Goal: Find specific page/section: Find specific page/section

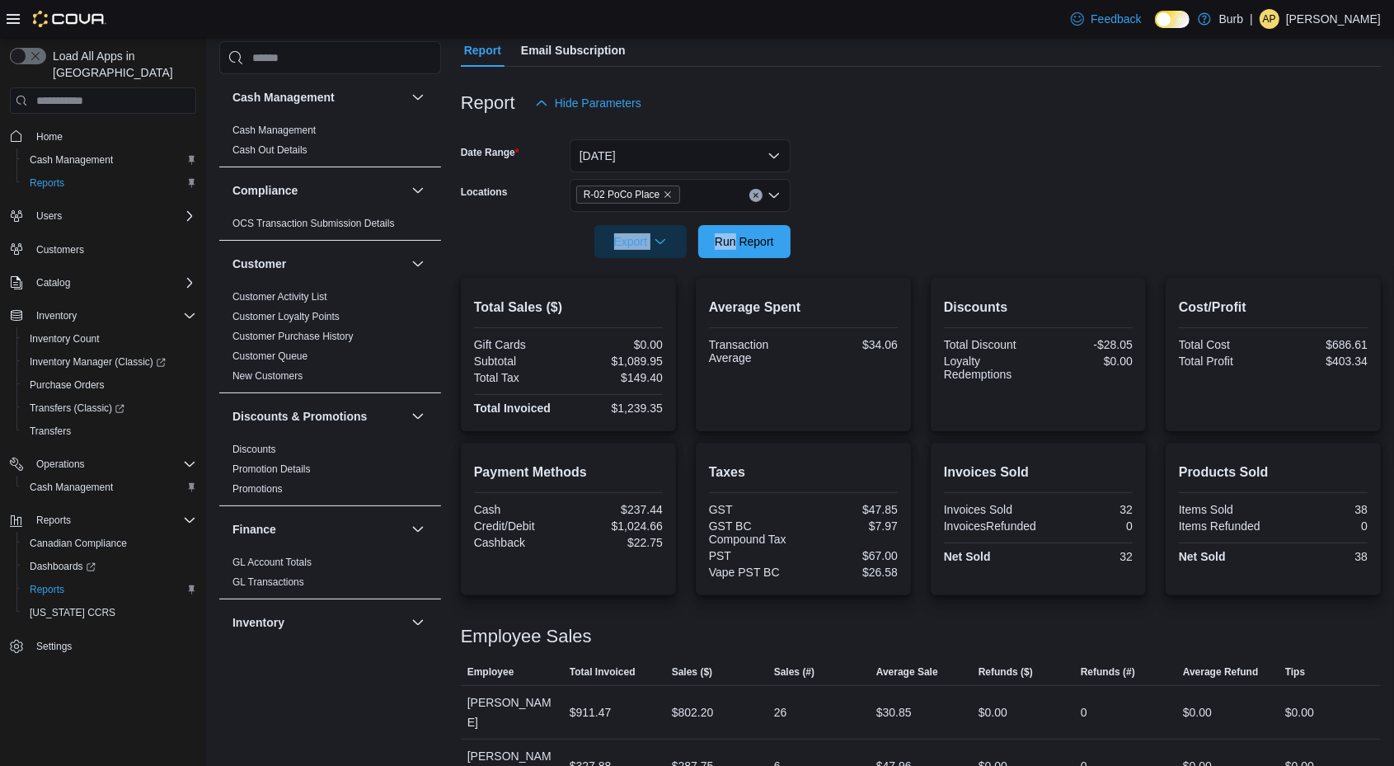
scroll to position [154, 0]
